Goal: Navigation & Orientation: Find specific page/section

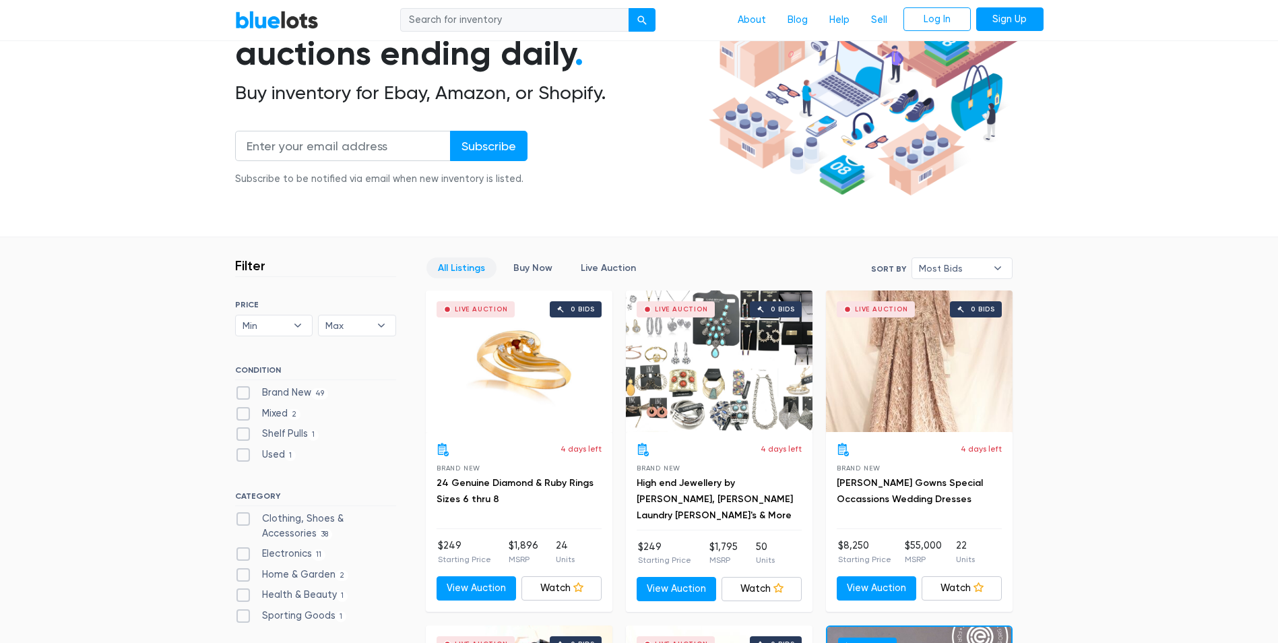
scroll to position [202, 0]
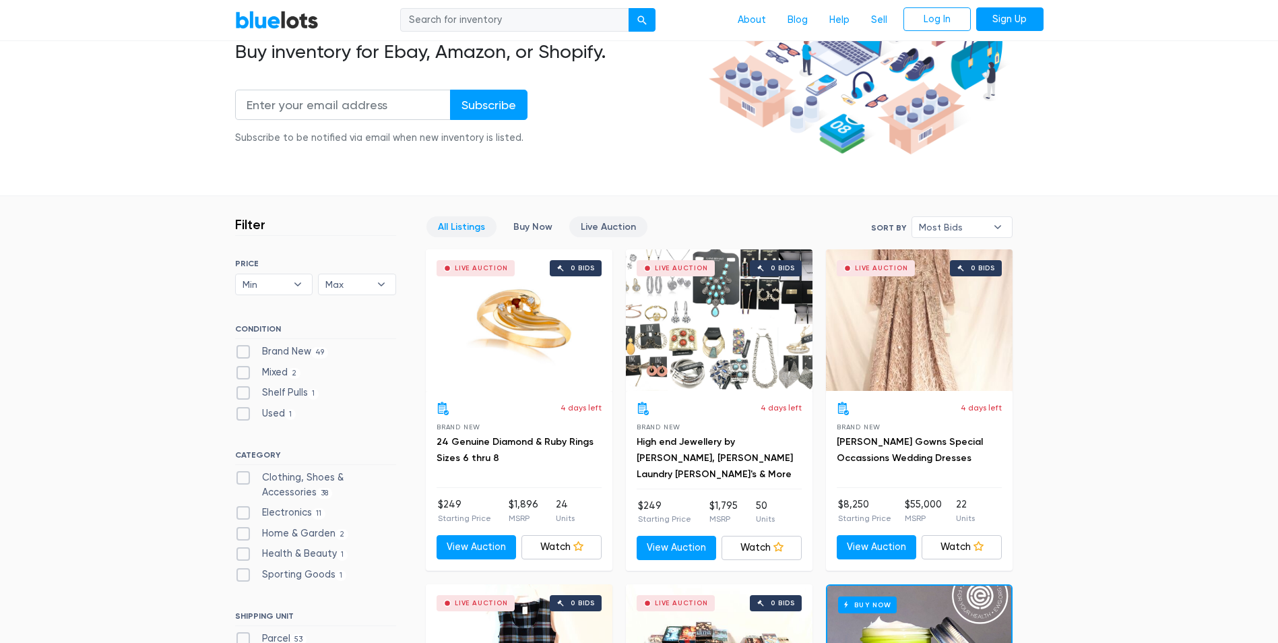
click at [613, 229] on link "Live Auction" at bounding box center [608, 226] width 78 height 21
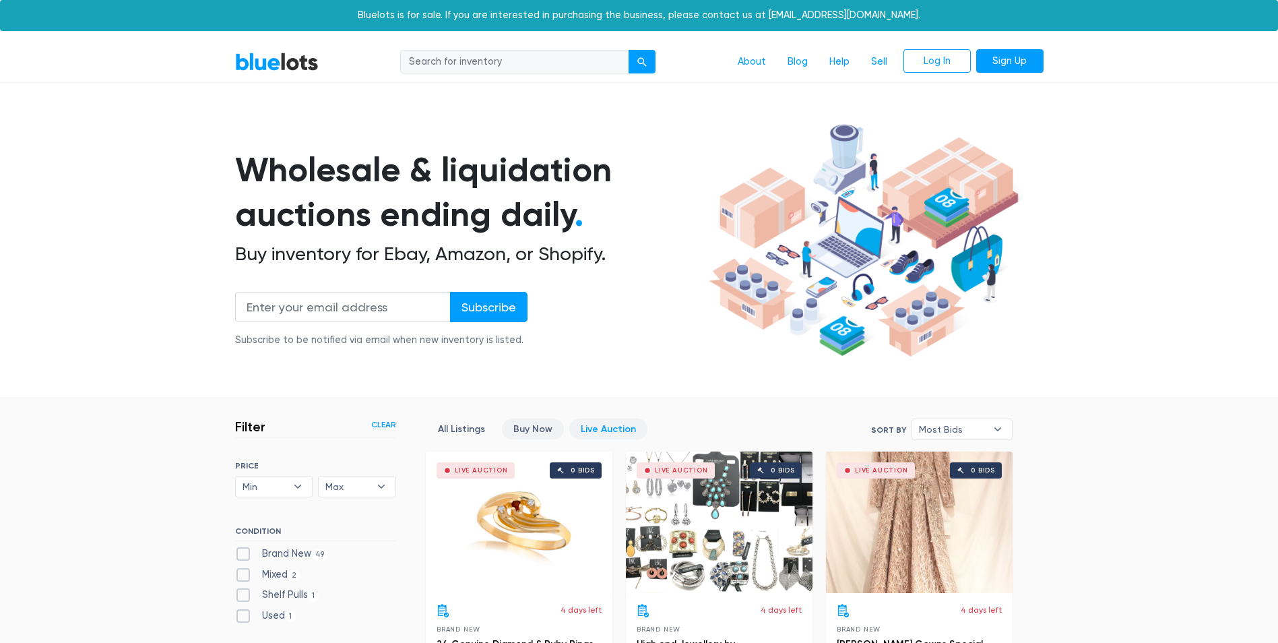
click at [543, 427] on link "Buy Now" at bounding box center [533, 428] width 62 height 21
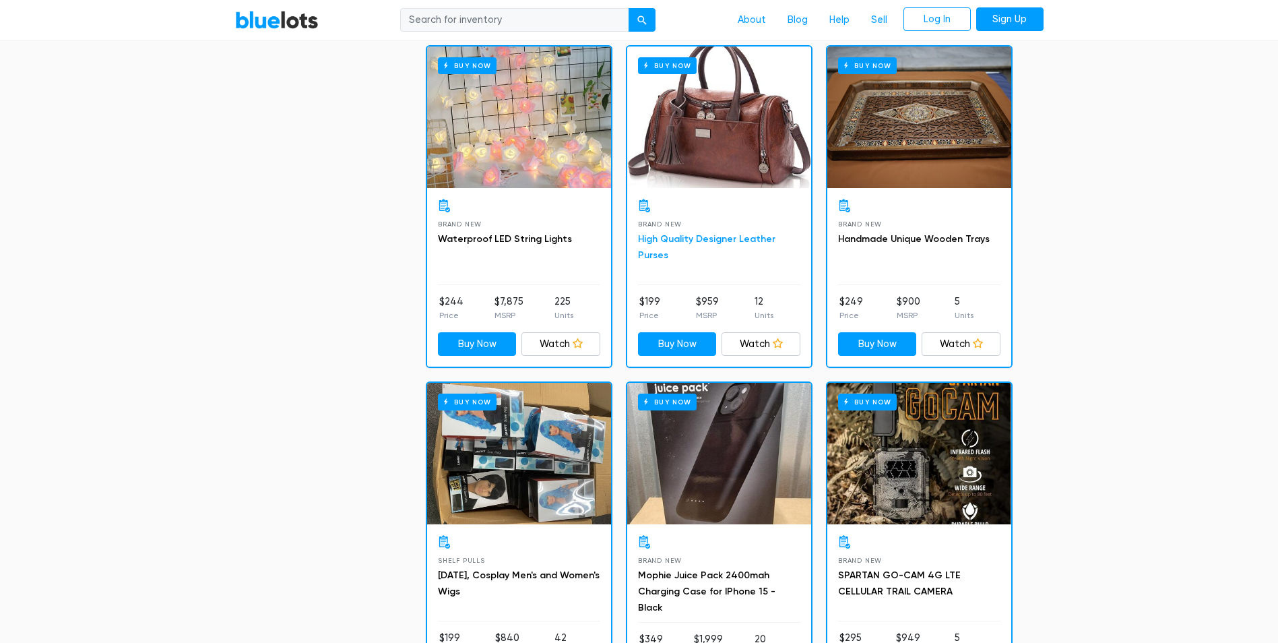
scroll to position [1238, 0]
